Goal: Task Accomplishment & Management: Manage account settings

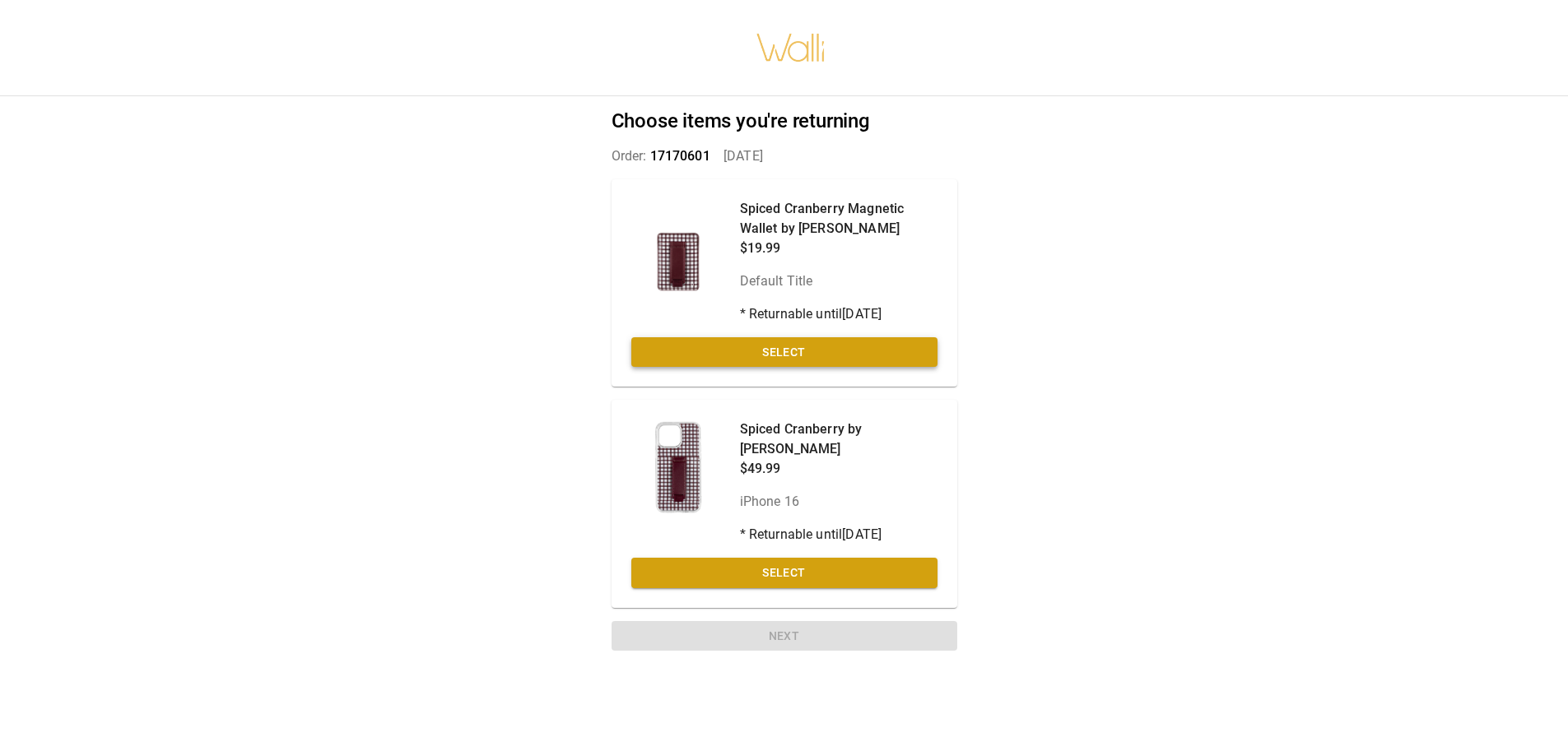
click at [867, 341] on button "Select" at bounding box center [784, 352] width 306 height 31
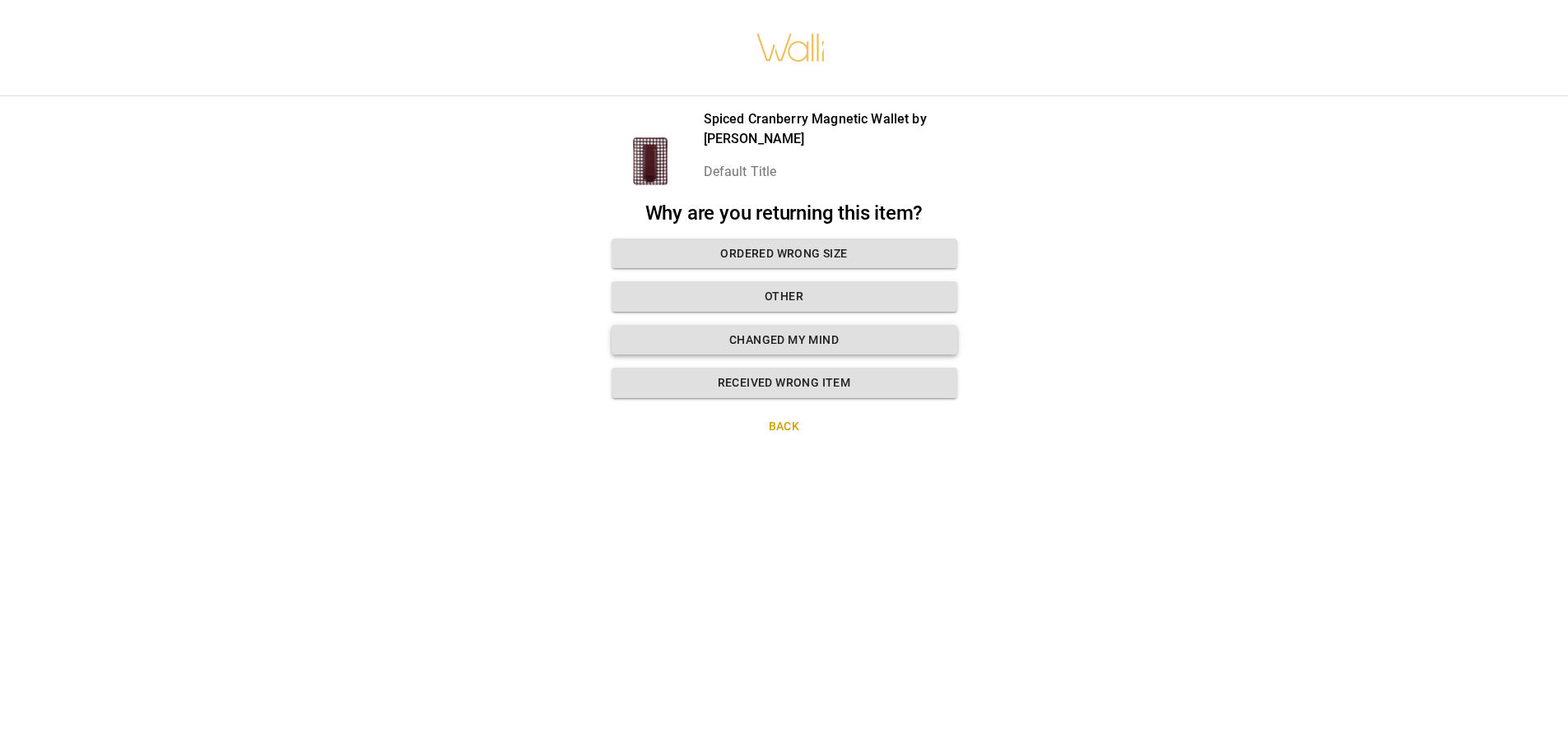
click at [831, 340] on button "Changed my mind" at bounding box center [784, 340] width 346 height 31
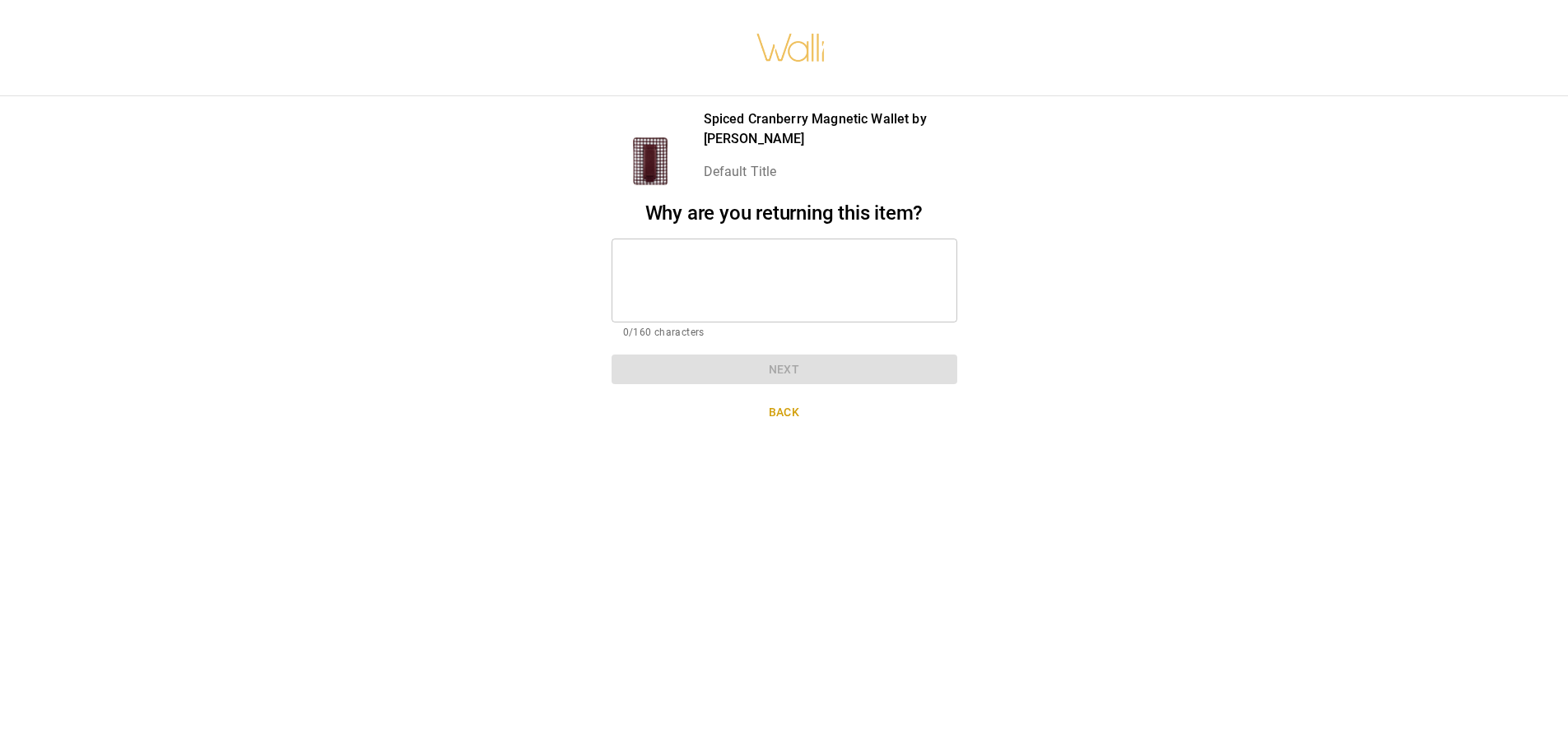
click at [722, 280] on textarea at bounding box center [784, 280] width 322 height 57
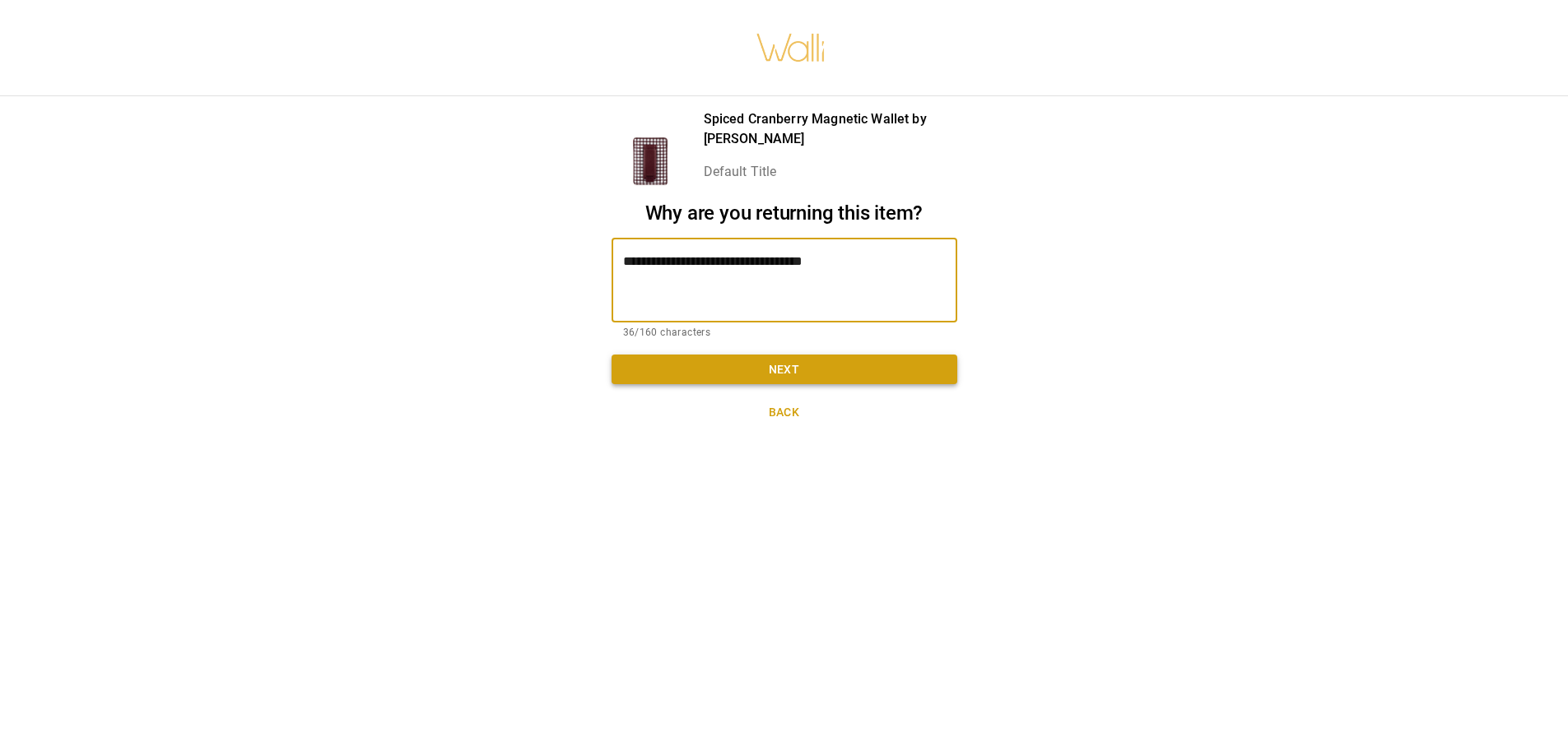
type textarea "**********"
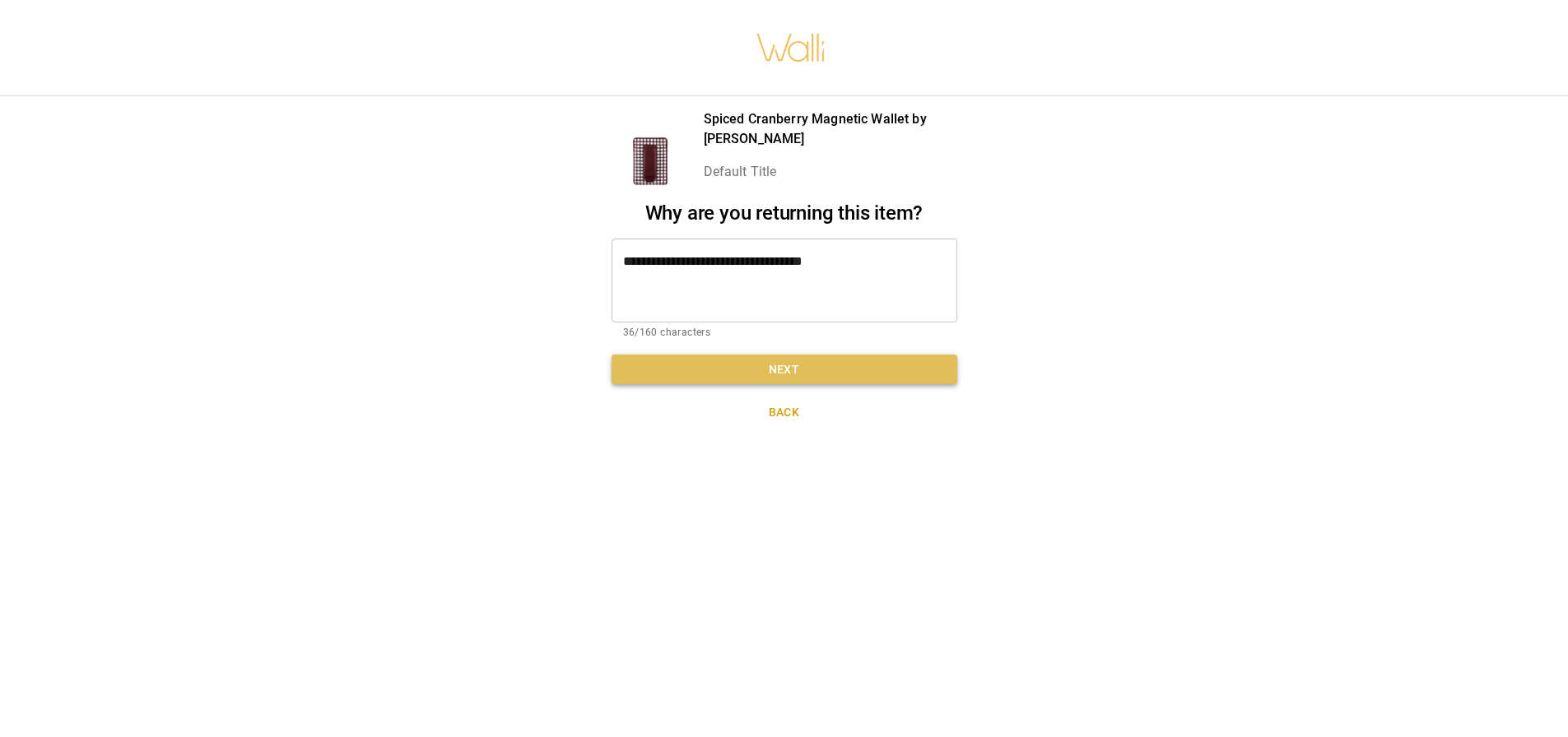
click at [770, 369] on button "Next" at bounding box center [784, 370] width 346 height 31
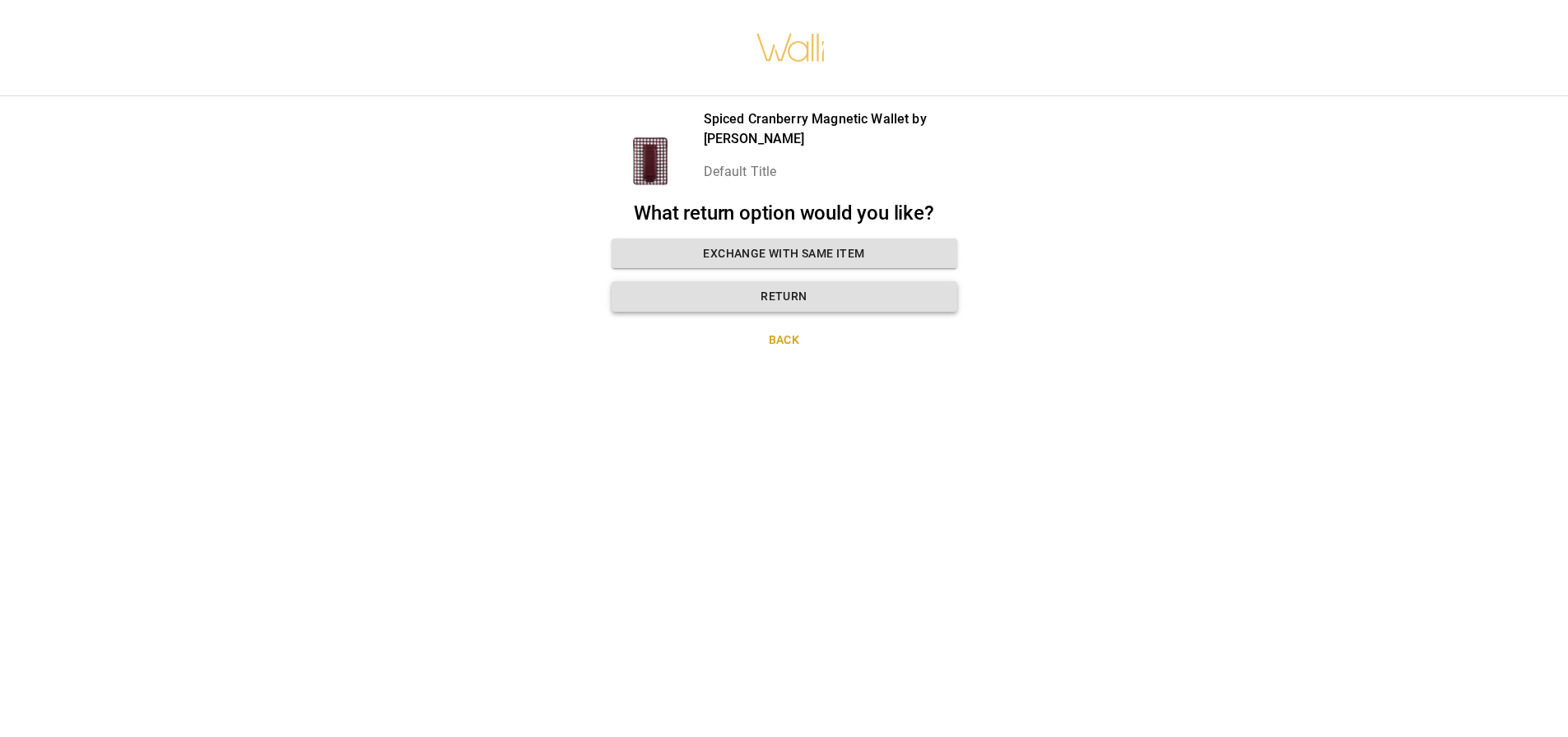
click at [790, 297] on button "Return" at bounding box center [784, 296] width 346 height 31
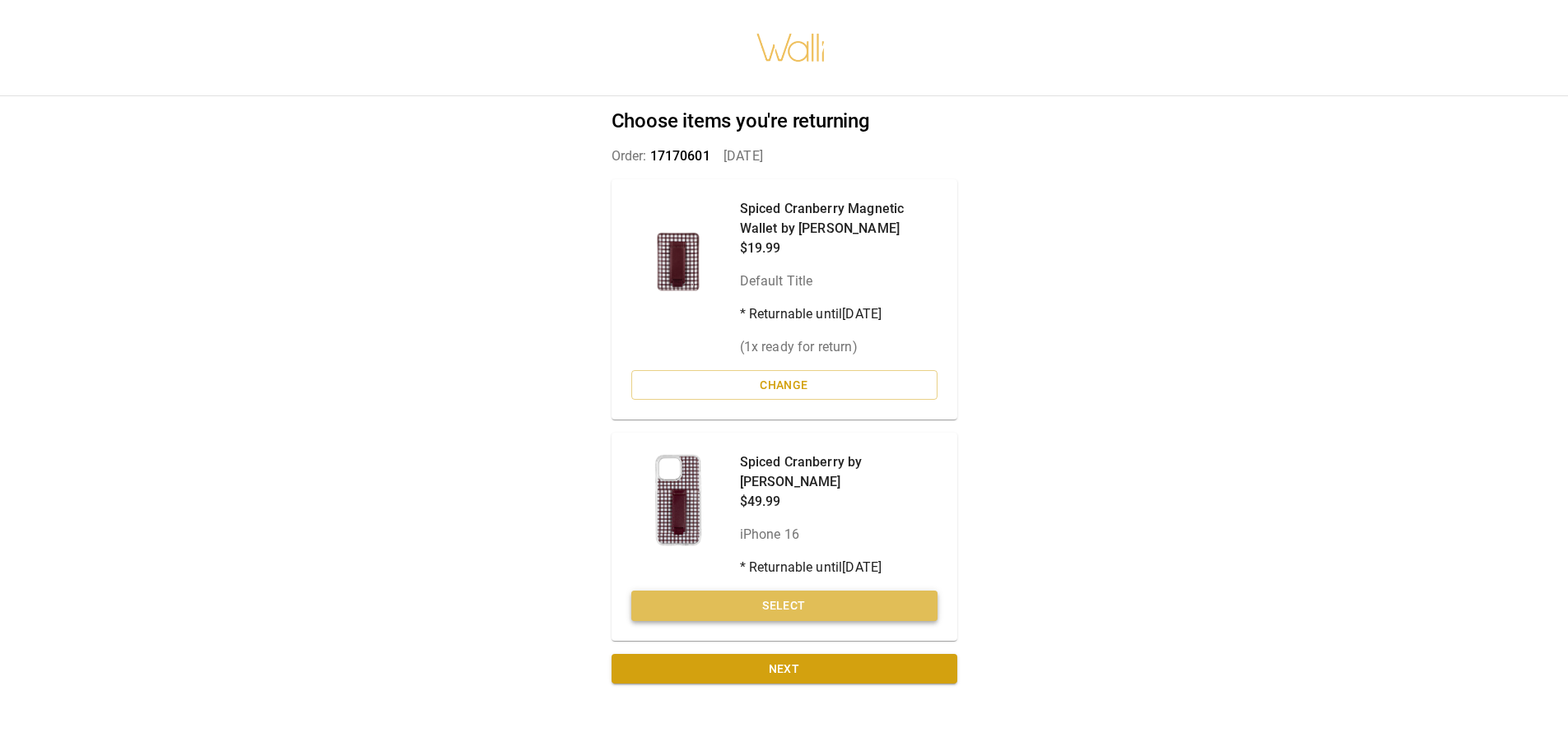
click at [796, 591] on button "Select" at bounding box center [784, 606] width 306 height 31
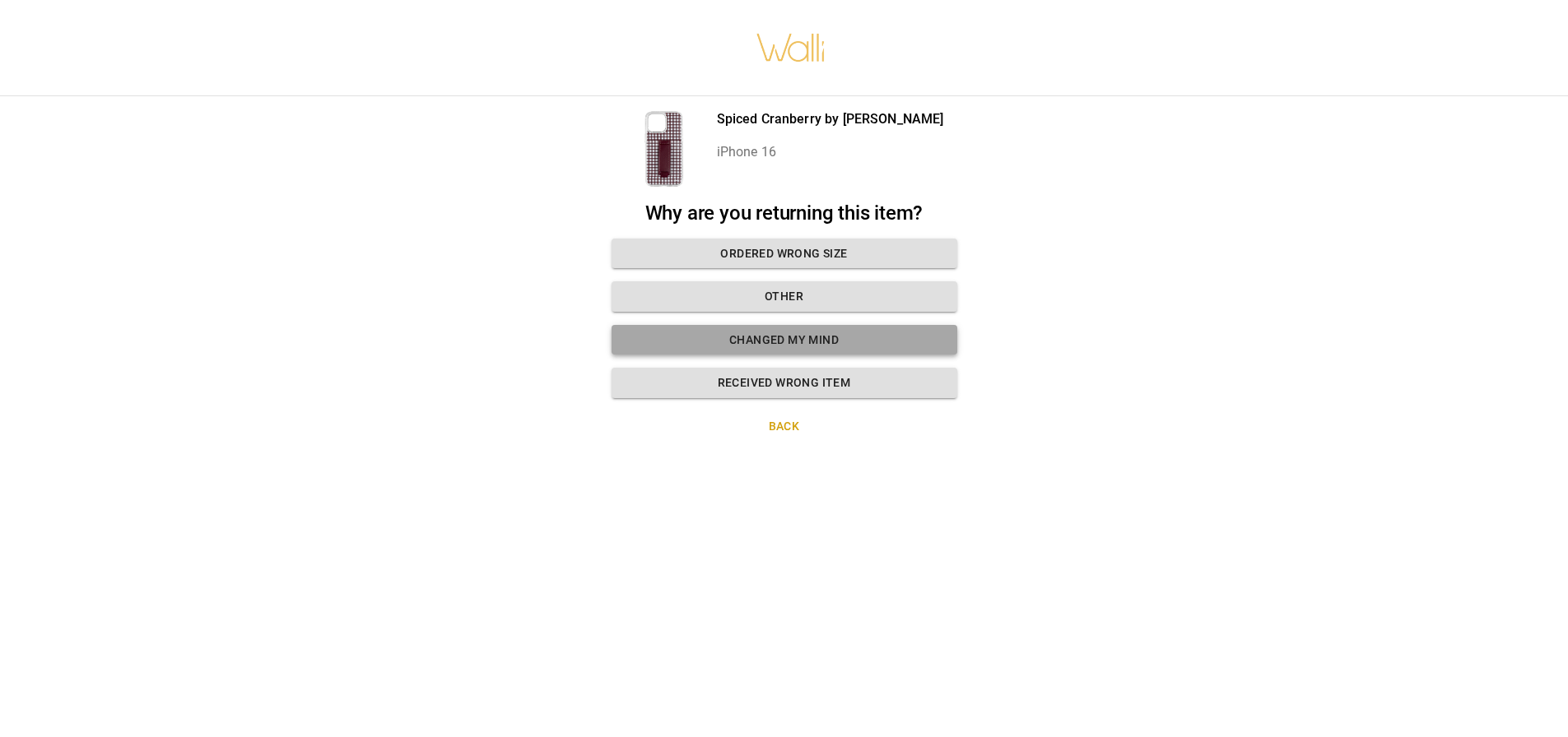
click at [779, 341] on button "Changed my mind" at bounding box center [784, 340] width 346 height 31
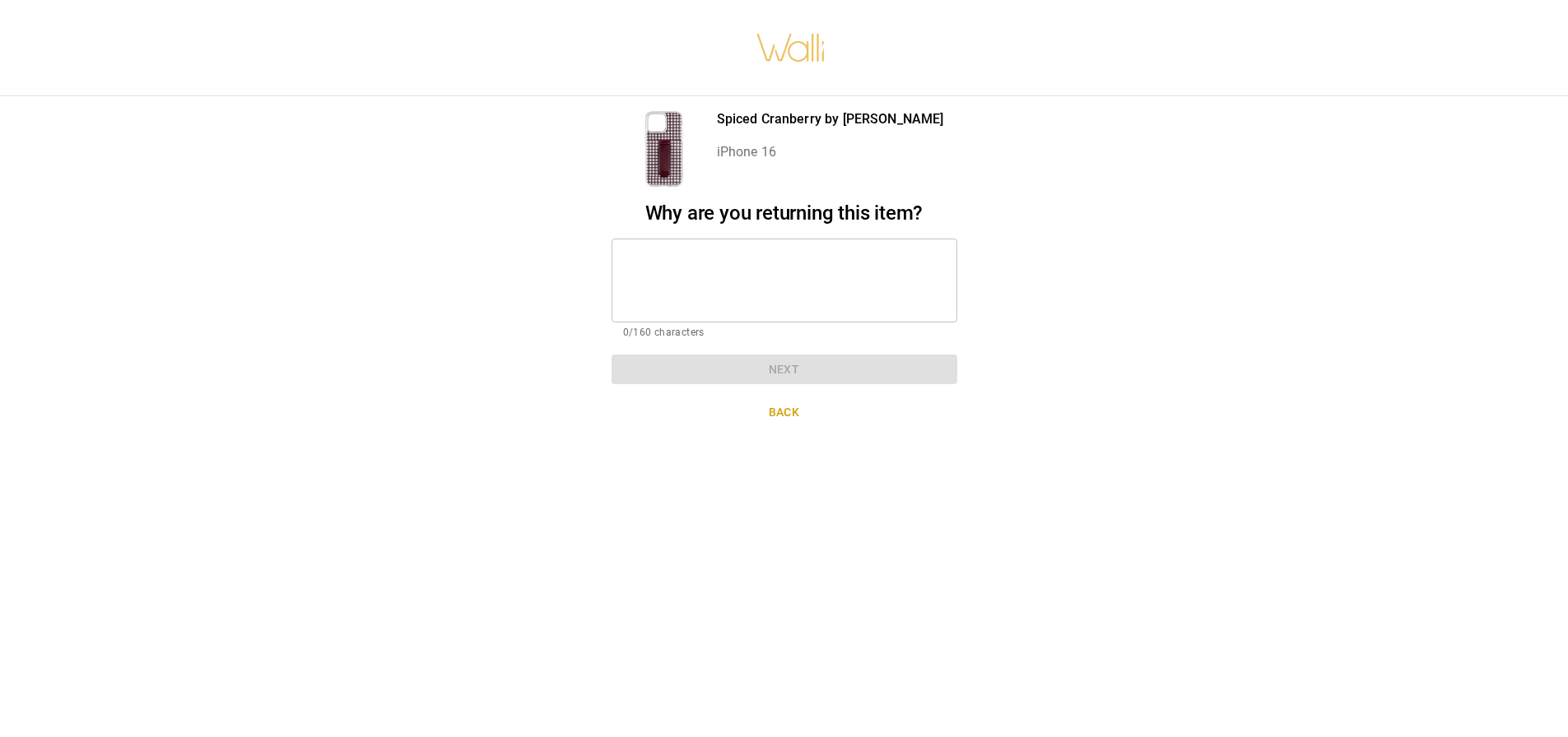
click at [770, 301] on textarea at bounding box center [784, 280] width 322 height 57
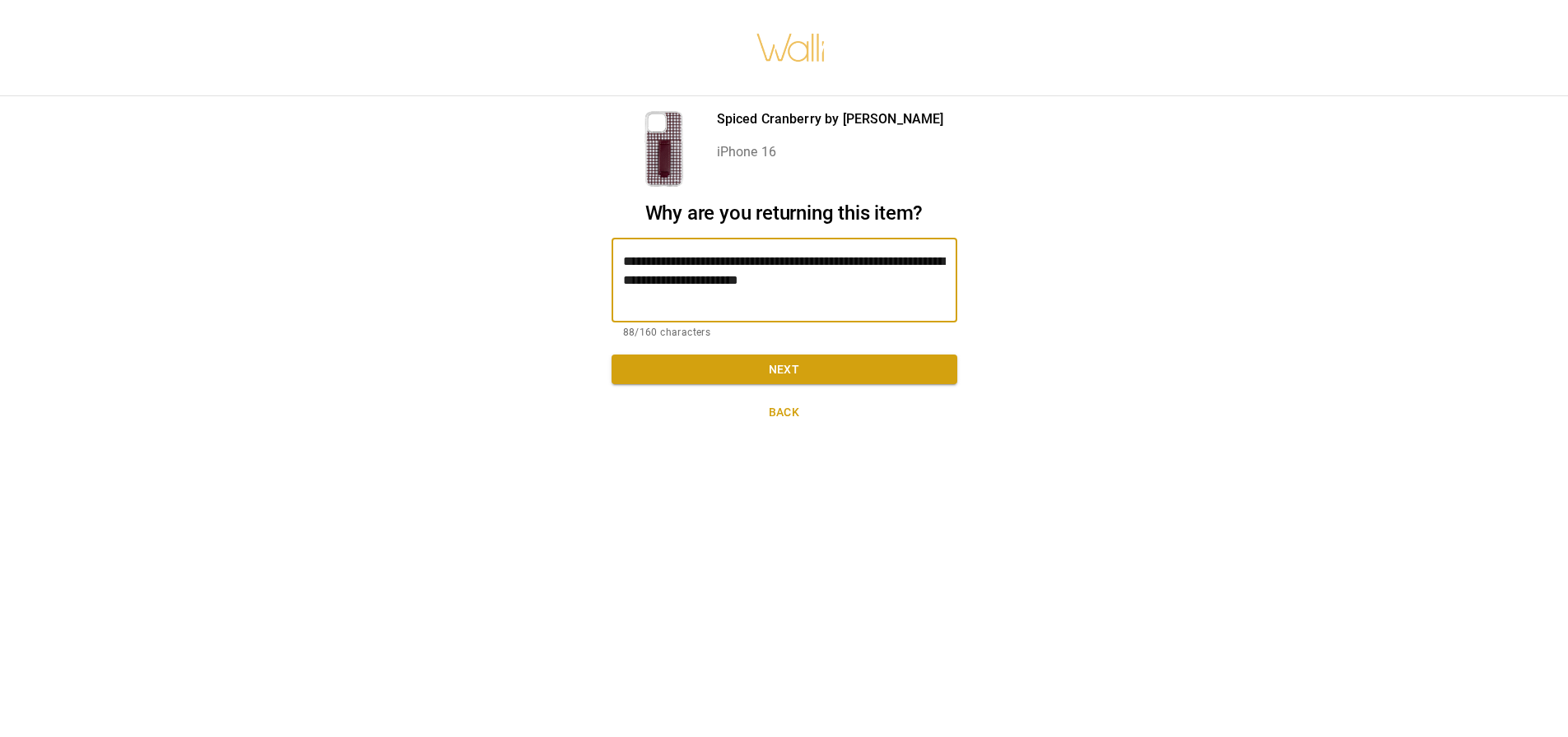
type textarea "**********"
click at [794, 357] on button "Next" at bounding box center [784, 370] width 346 height 31
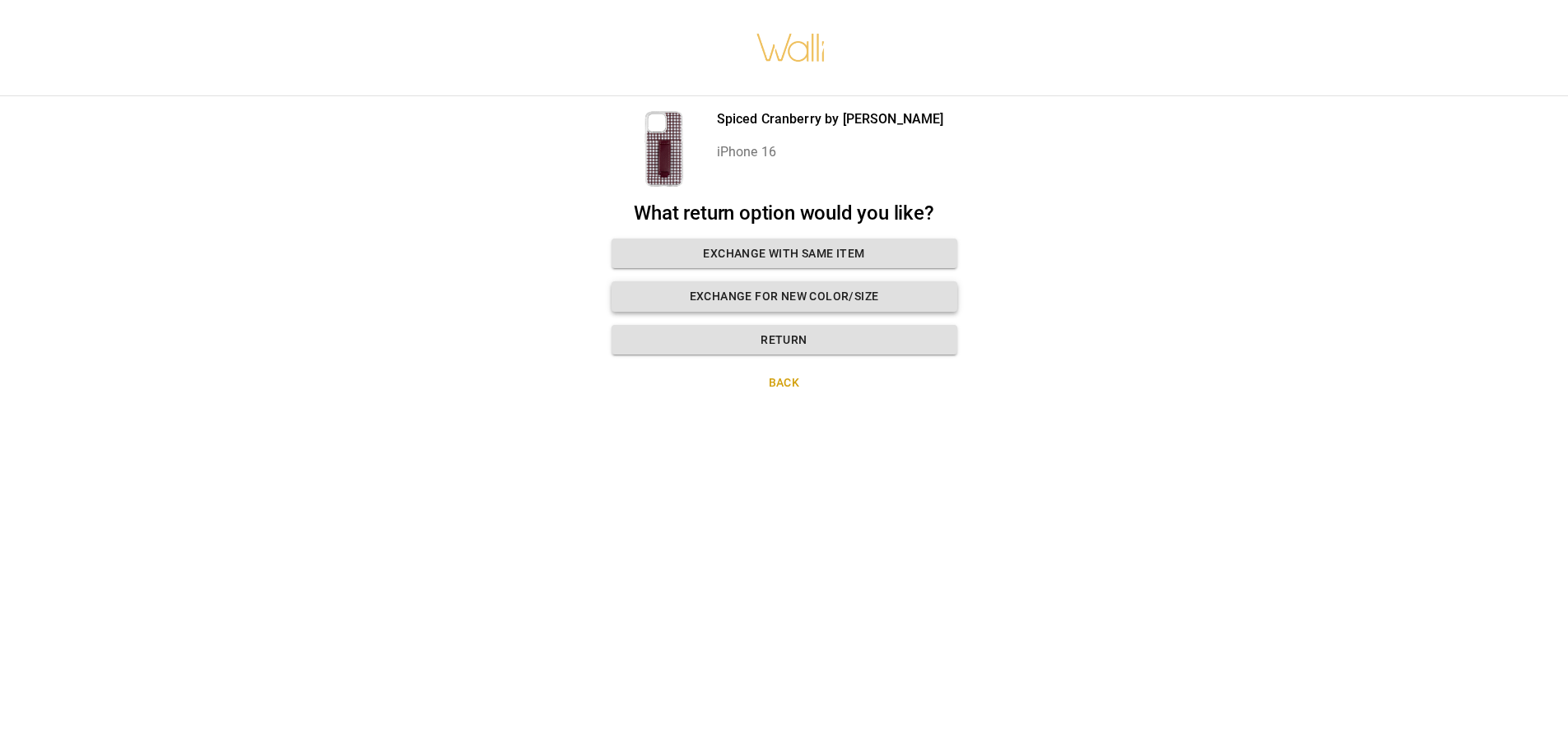
click at [826, 285] on button "Exchange for new color/size" at bounding box center [784, 296] width 346 height 31
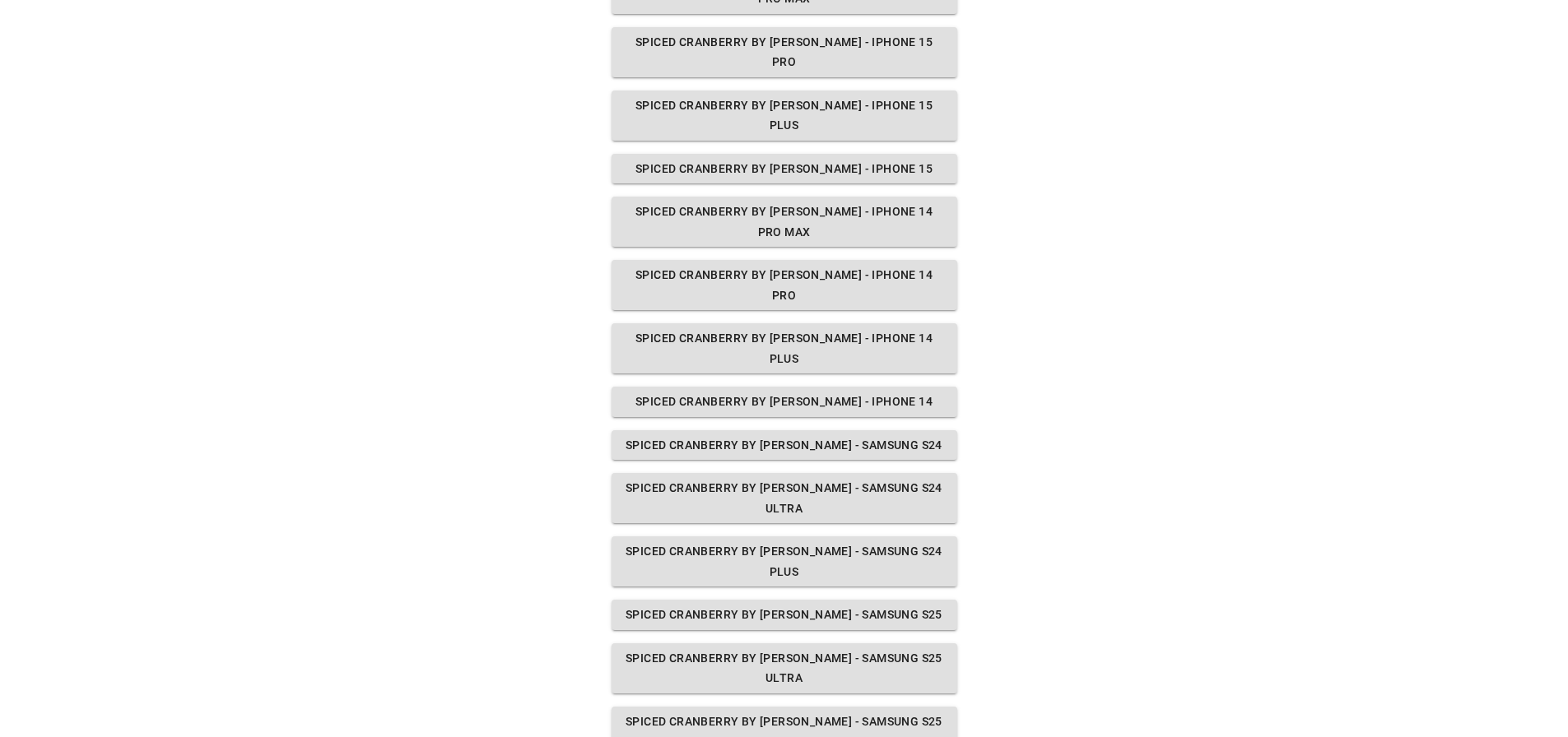
scroll to position [565, 0]
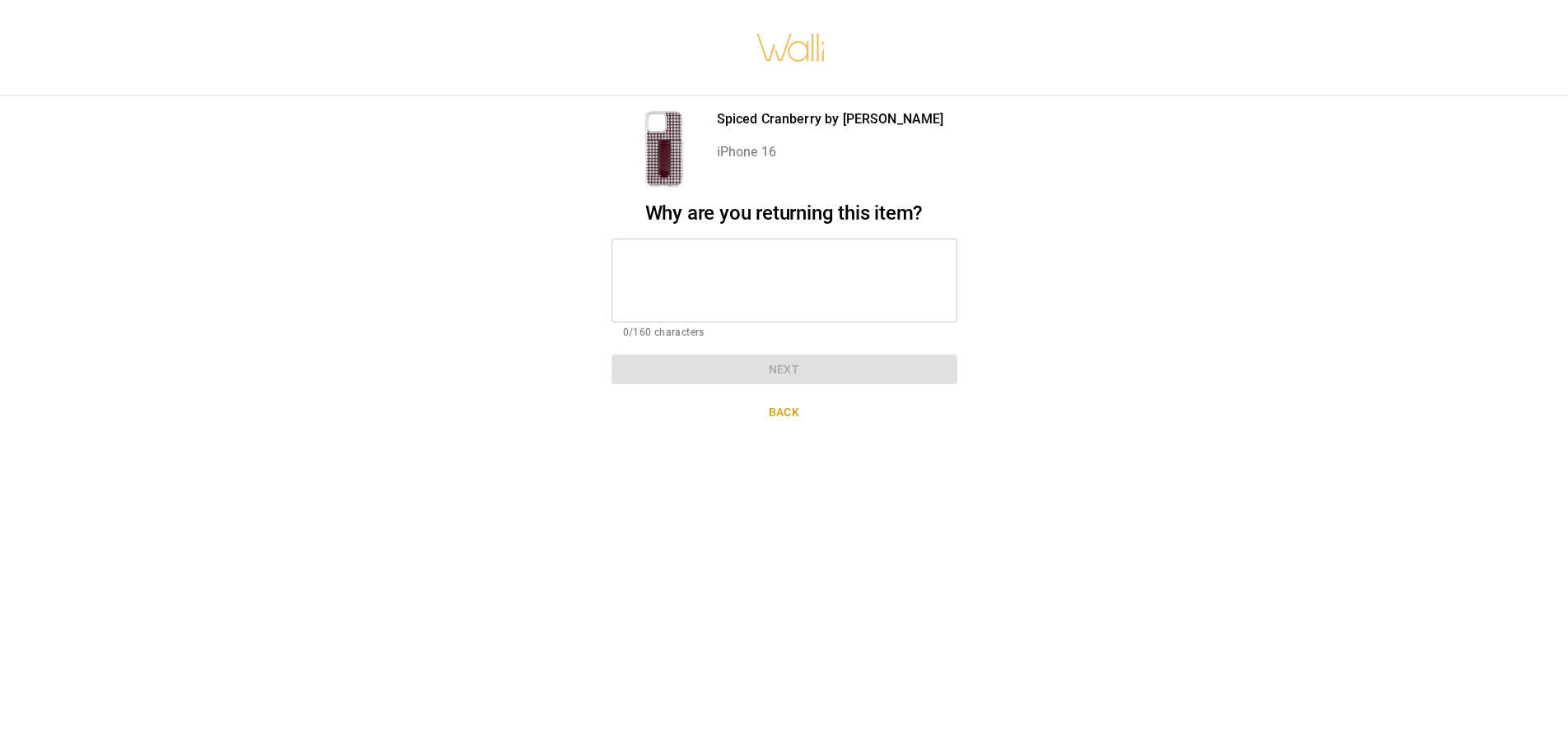
click at [786, 301] on textarea at bounding box center [784, 280] width 322 height 57
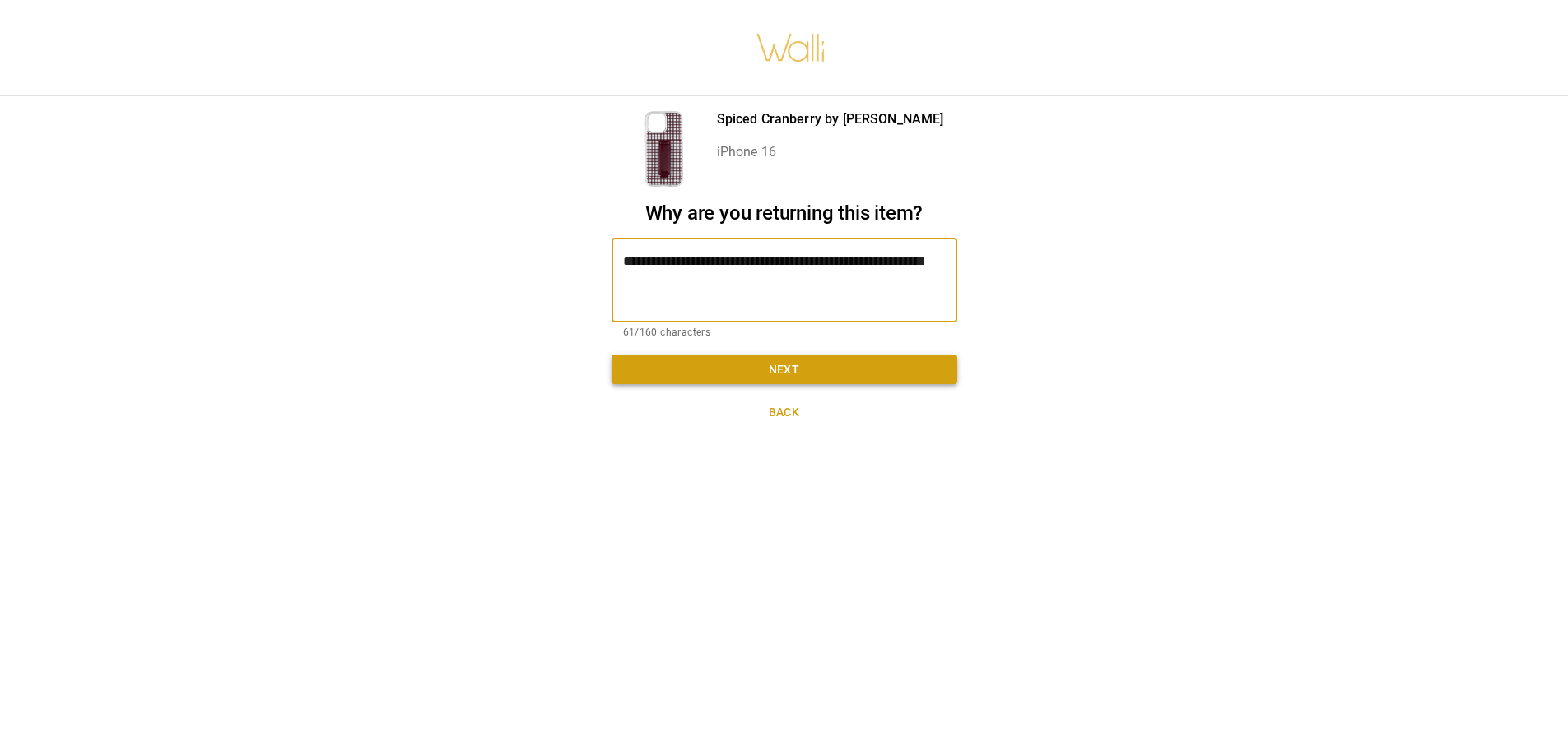
type textarea "**********"
click at [777, 372] on button "Next" at bounding box center [784, 370] width 346 height 31
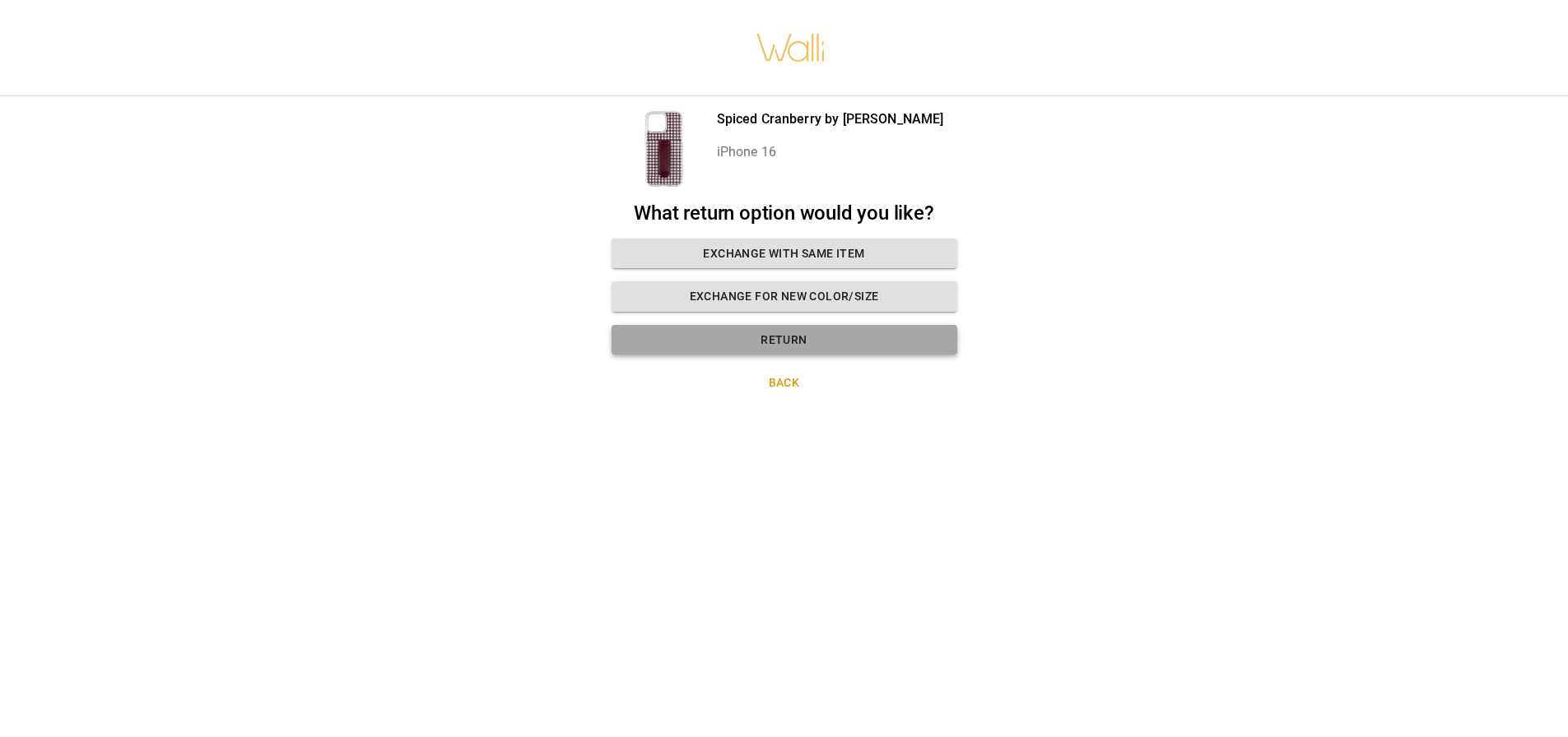
click at [781, 341] on button "Return" at bounding box center [784, 340] width 346 height 31
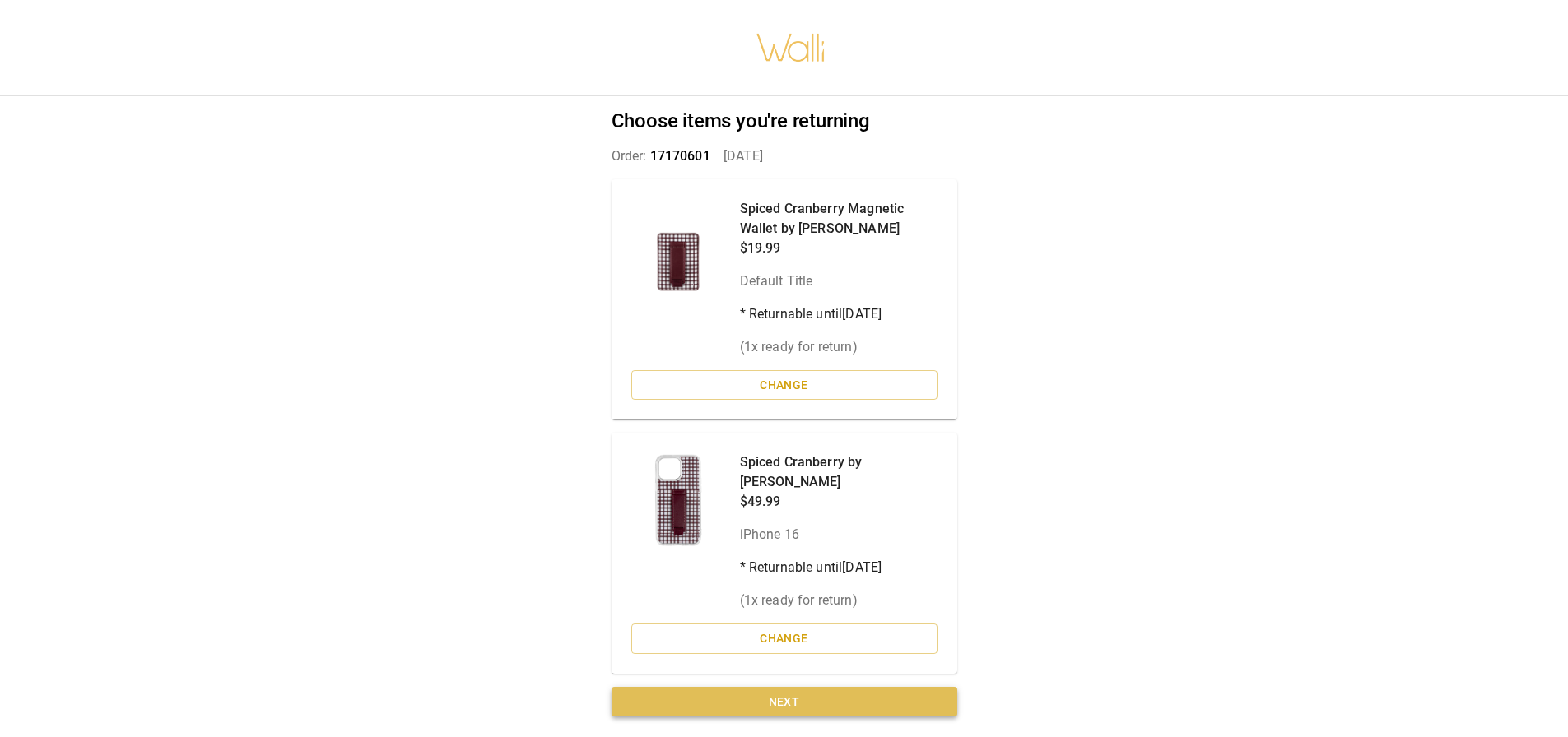
click at [778, 692] on button "Next" at bounding box center [784, 702] width 346 height 31
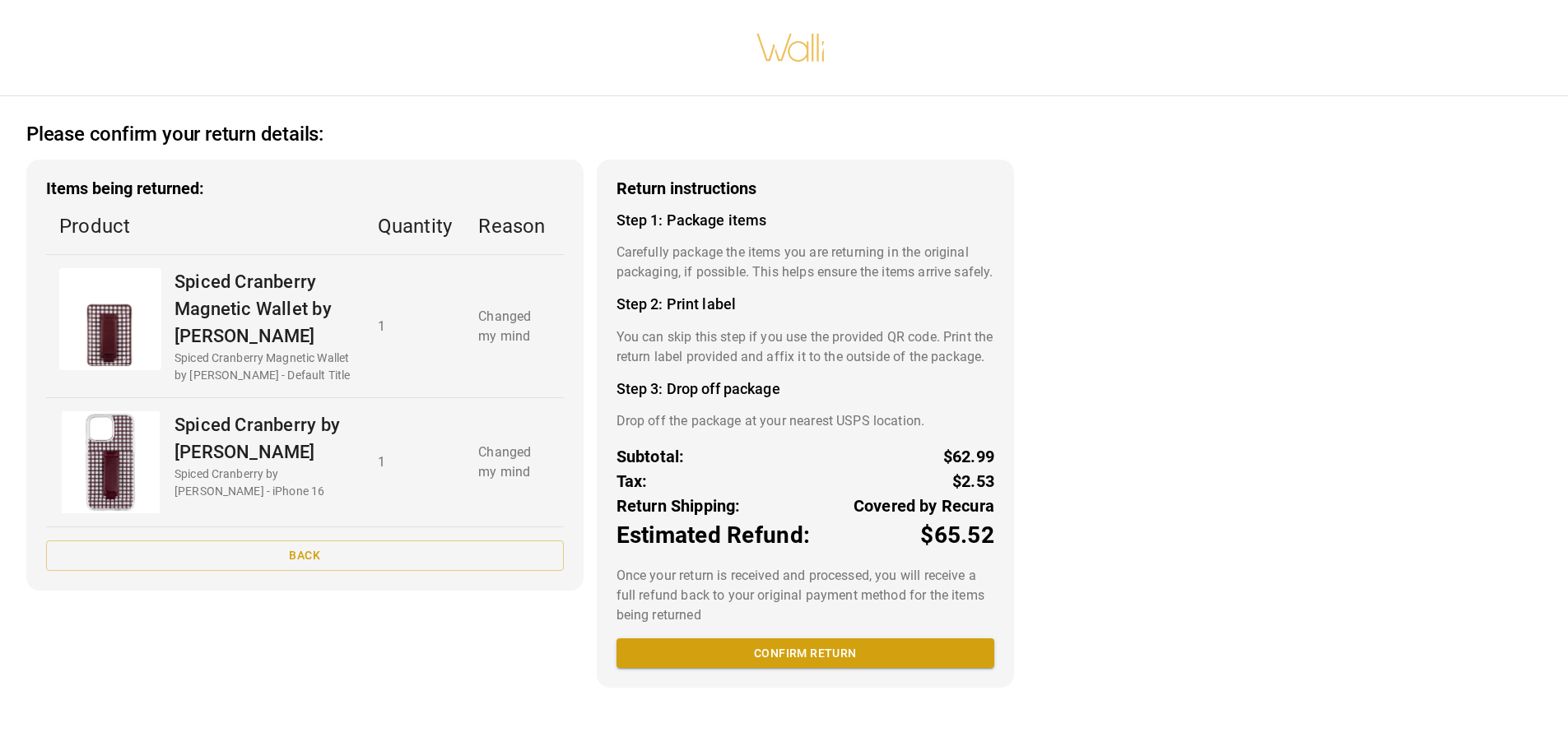
scroll to position [3, 0]
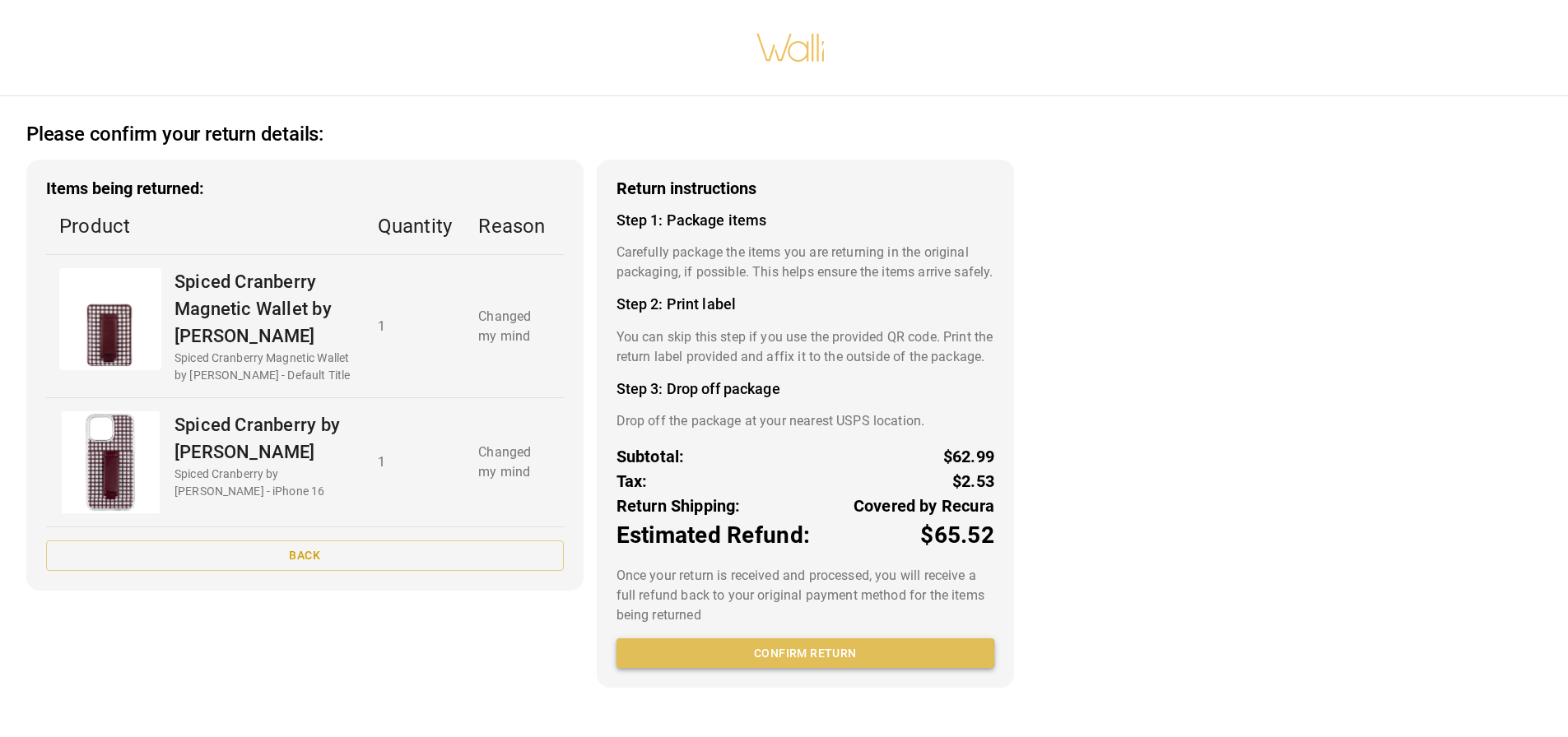
click at [798, 669] on button "Confirm return" at bounding box center [805, 654] width 378 height 31
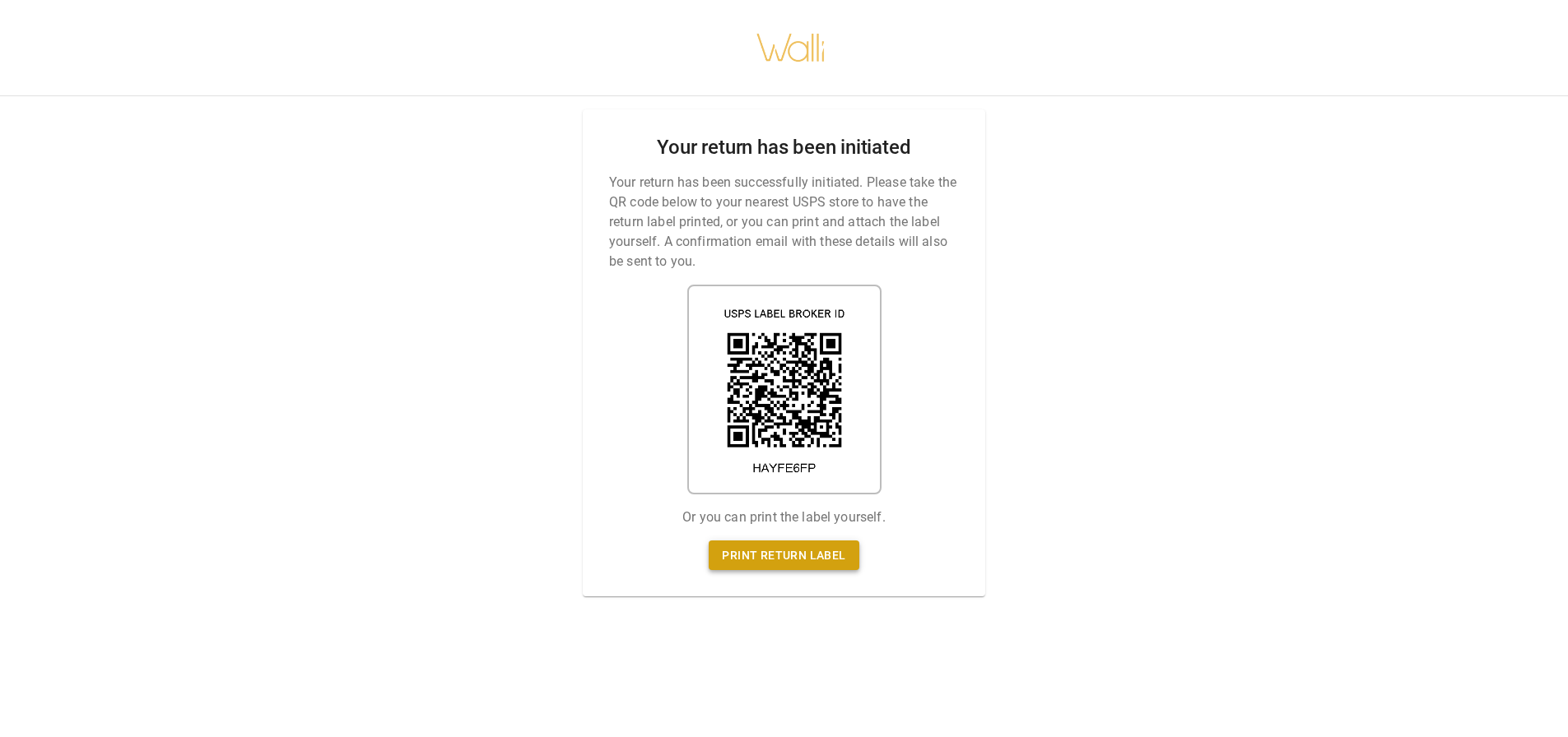
click at [822, 559] on link "Print return label" at bounding box center [784, 555] width 150 height 31
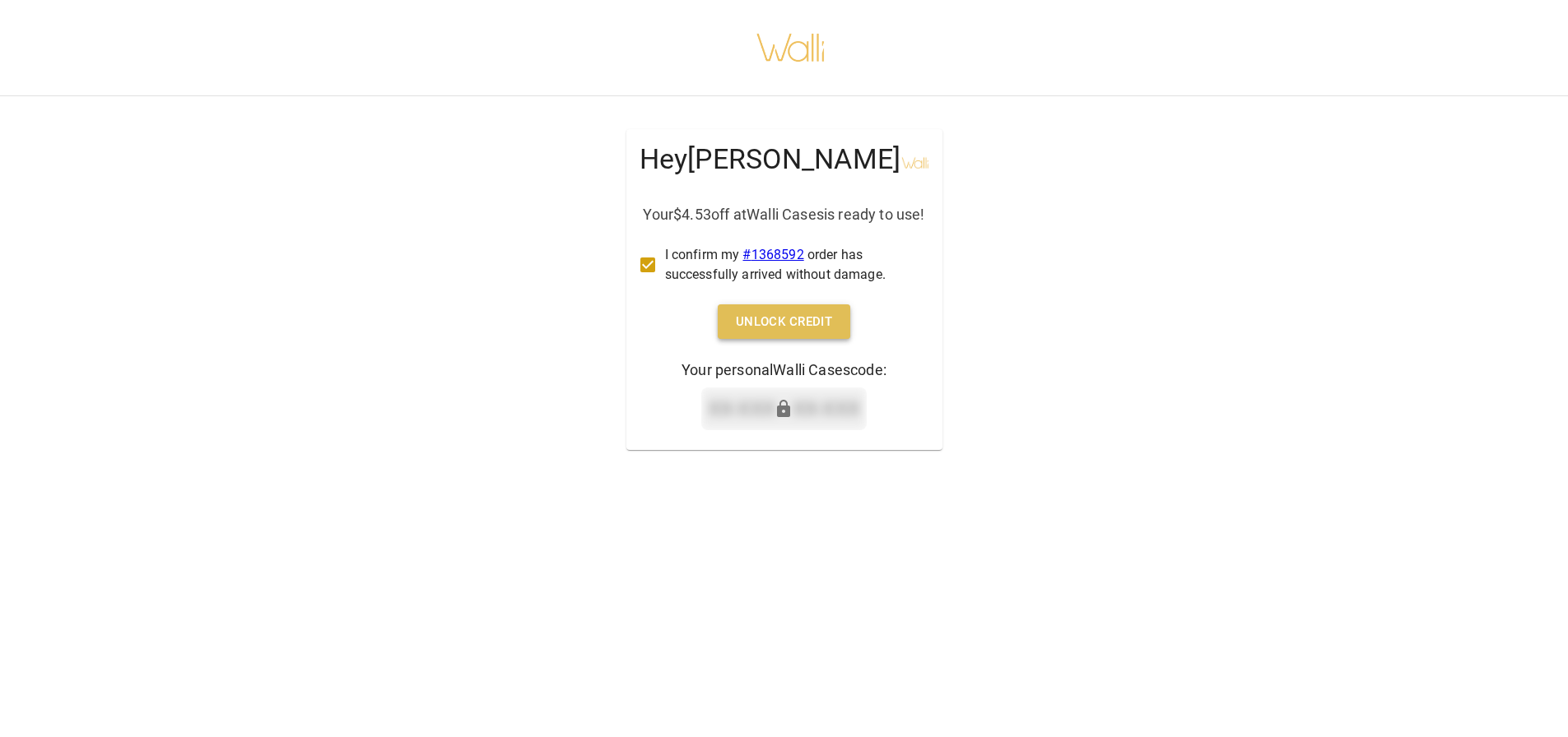
click at [769, 339] on button "Unlock Credit" at bounding box center [784, 322] width 133 height 35
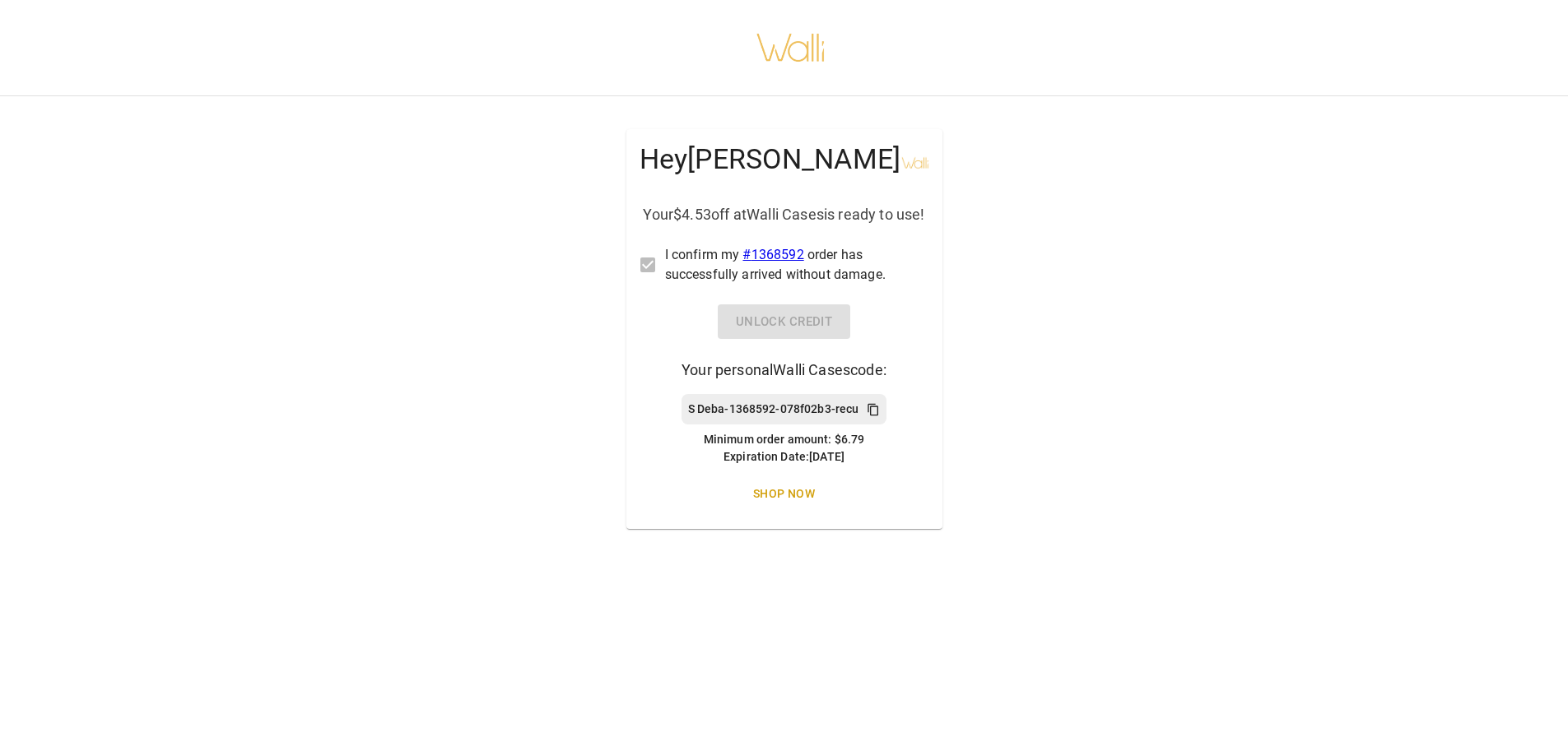
click at [873, 416] on icon at bounding box center [874, 410] width 13 height 13
click at [792, 418] on p "S Deba-1368592-078f02b3-recu" at bounding box center [774, 409] width 172 height 17
